Goal: Communication & Community: Connect with others

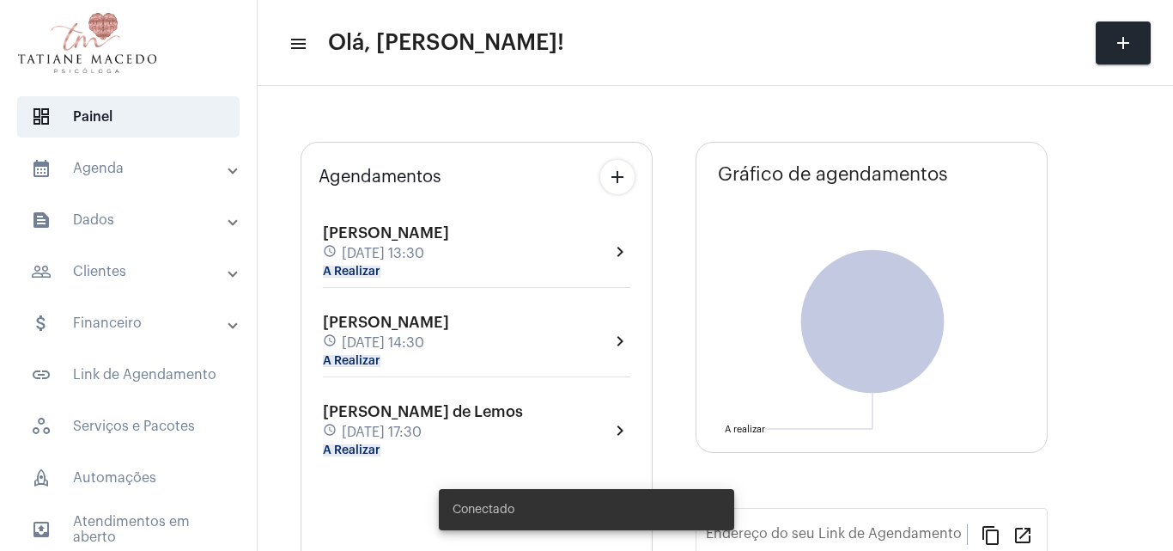
type input "[URL][DOMAIN_NAME]"
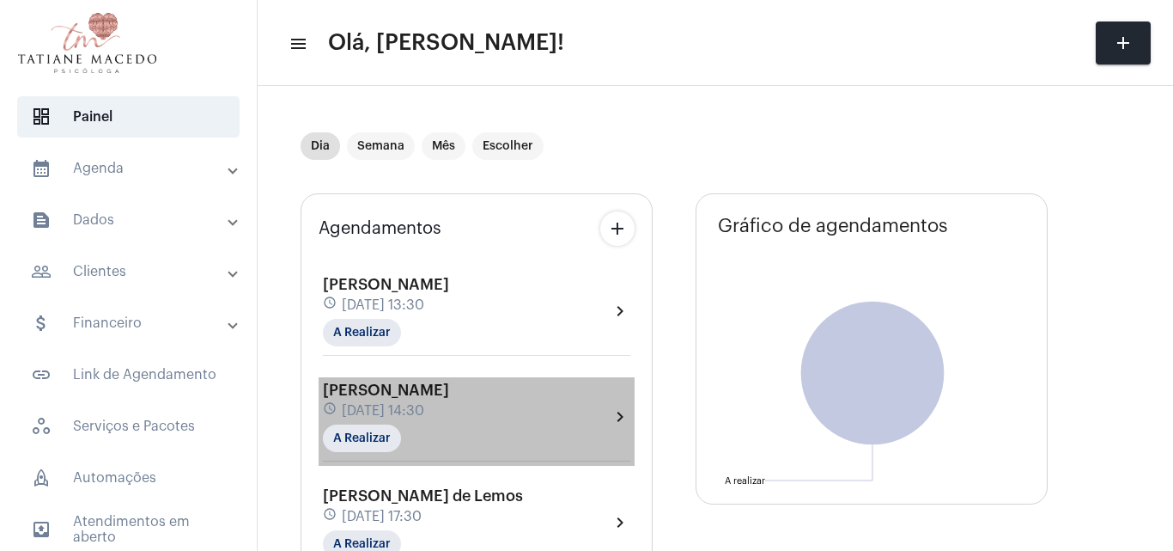
click at [449, 439] on div "[PERSON_NAME] schedule [DATE] 14:30 A Realizar" at bounding box center [386, 416] width 126 height 70
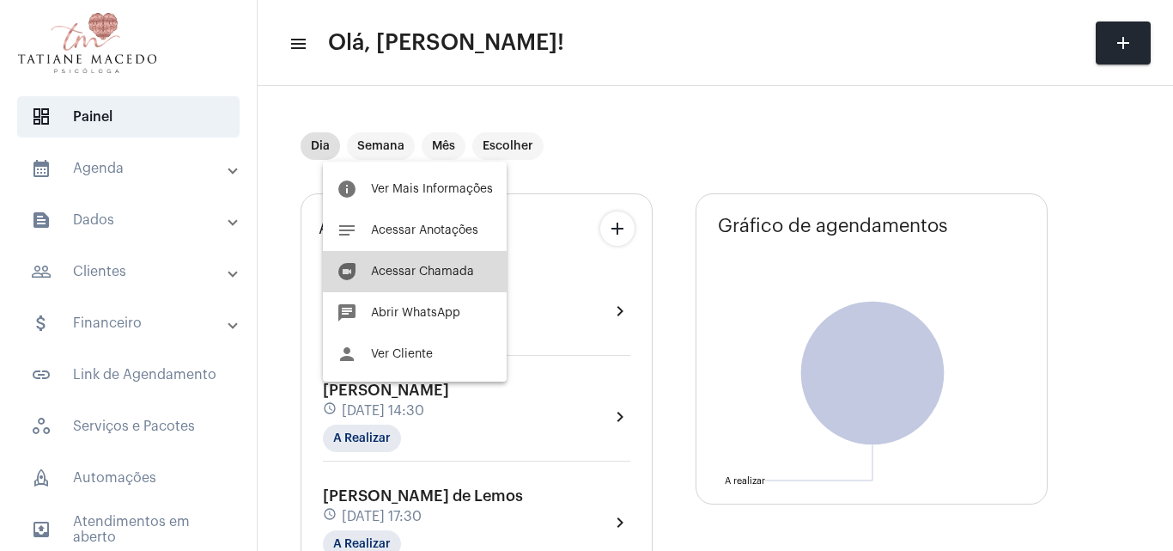
click at [422, 269] on span "Acessar Chamada" at bounding box center [422, 271] width 103 height 12
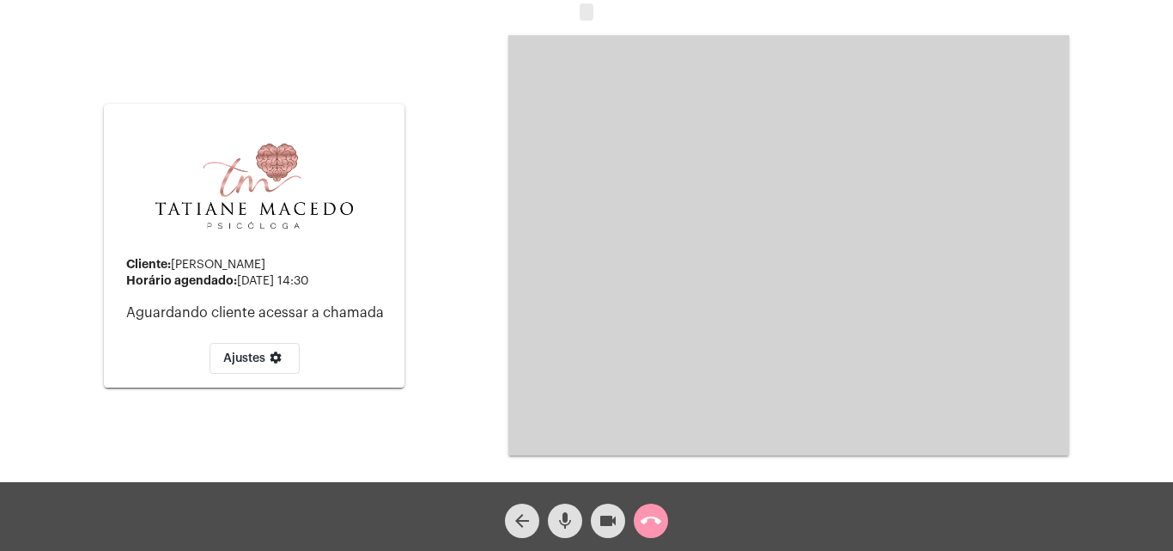
click at [422, 269] on div "Cliente: [PERSON_NAME] agendado: [DATE] 14:30 Aguardando cliente acessar a cham…" at bounding box center [587, 244] width 1170 height 482
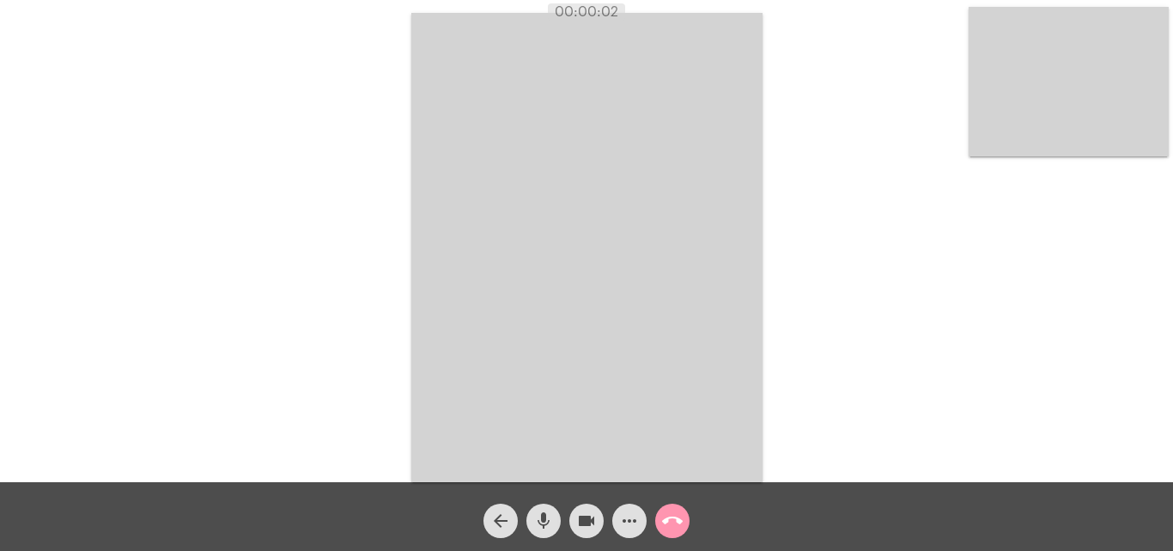
click at [631, 526] on mat-icon "more_horiz" at bounding box center [629, 520] width 21 height 21
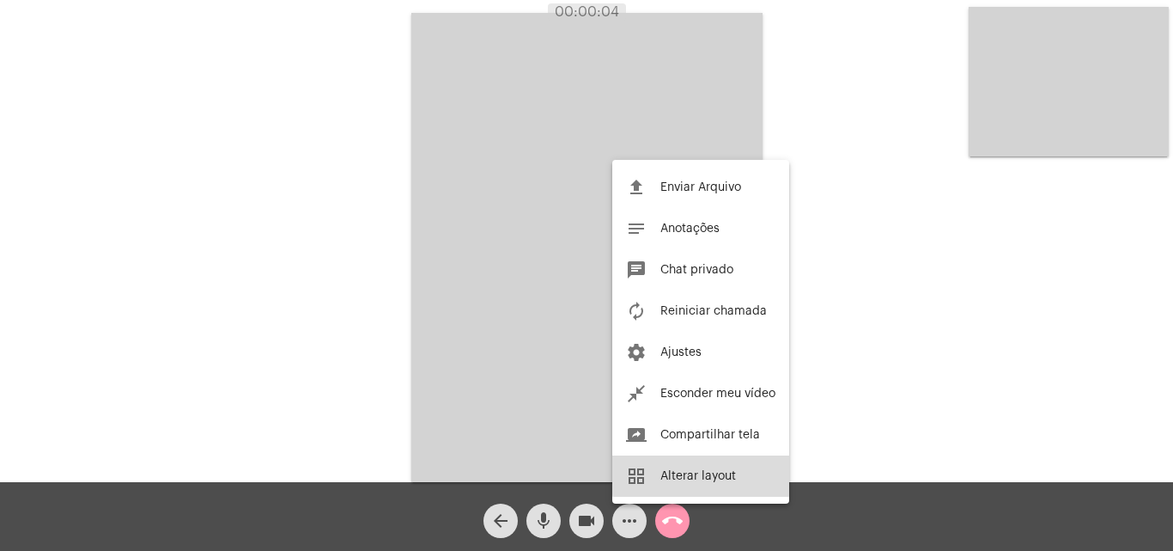
click at [710, 472] on span "Alterar layout" at bounding box center [699, 476] width 76 height 12
